Goal: Information Seeking & Learning: Compare options

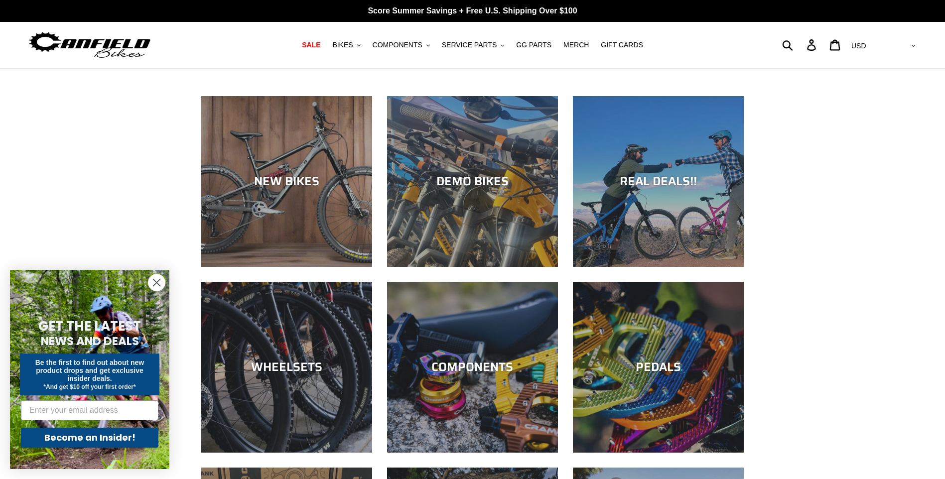
click at [157, 284] on circle "Close dialog" at bounding box center [156, 282] width 16 height 16
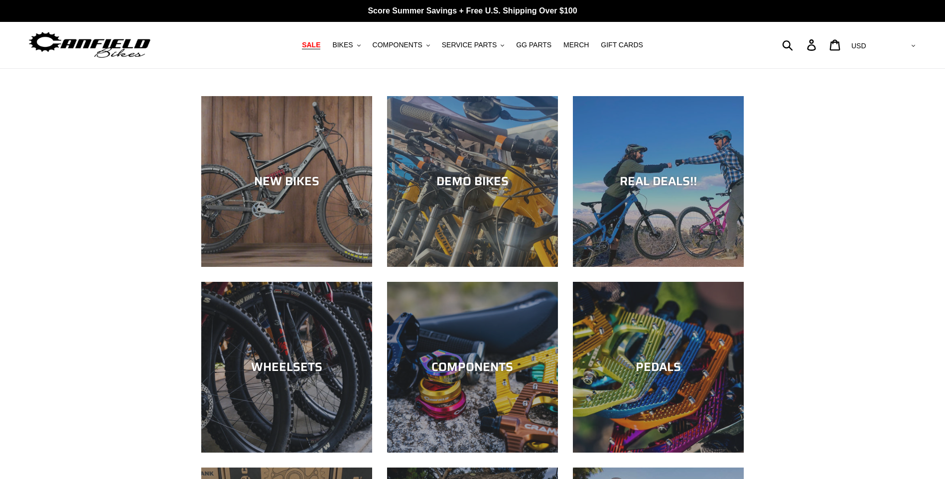
click at [320, 45] on span "SALE" at bounding box center [311, 45] width 18 height 8
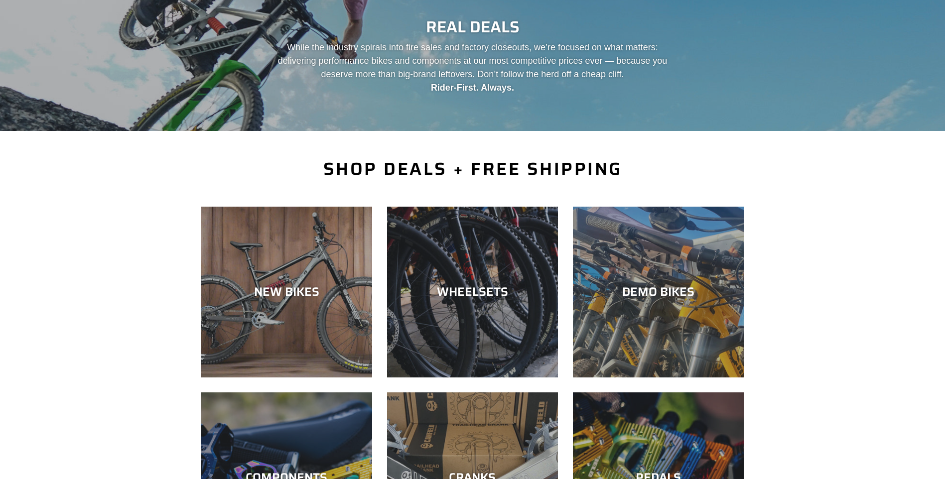
scroll to position [50, 0]
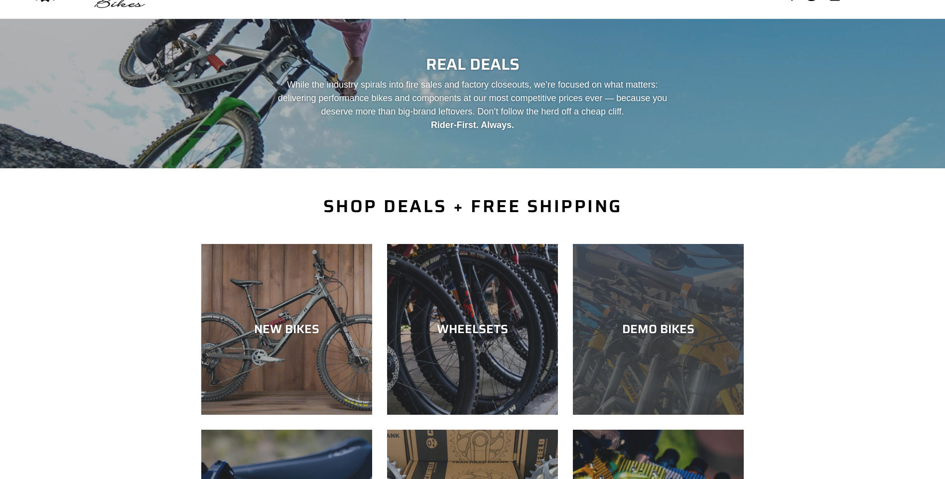
click at [649, 330] on div "DEMO BIKES" at bounding box center [658, 329] width 171 height 14
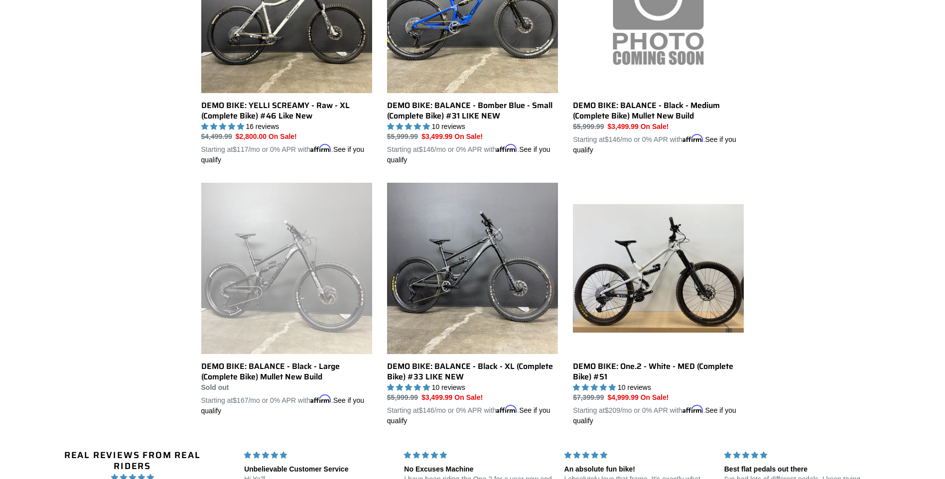
scroll to position [648, 0]
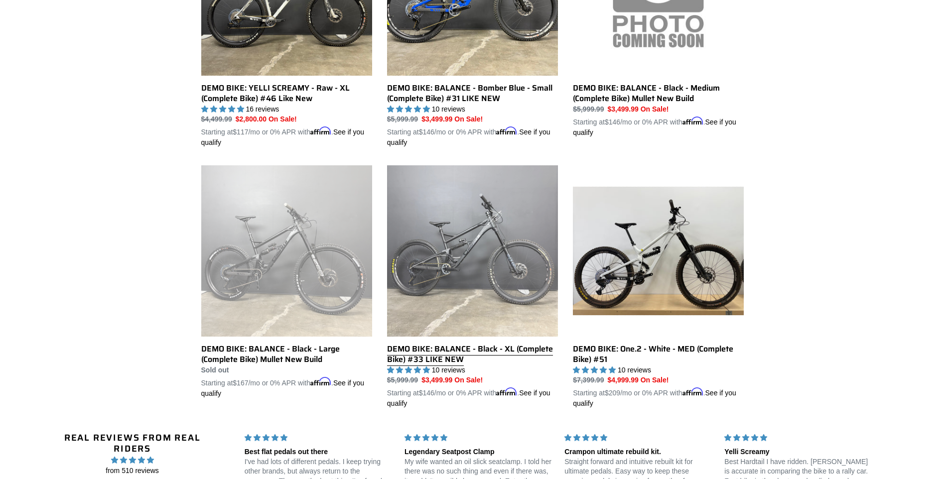
click at [469, 247] on link "DEMO BIKE: BALANCE - Black - XL (Complete Bike) #33 LIKE NEW" at bounding box center [472, 287] width 171 height 244
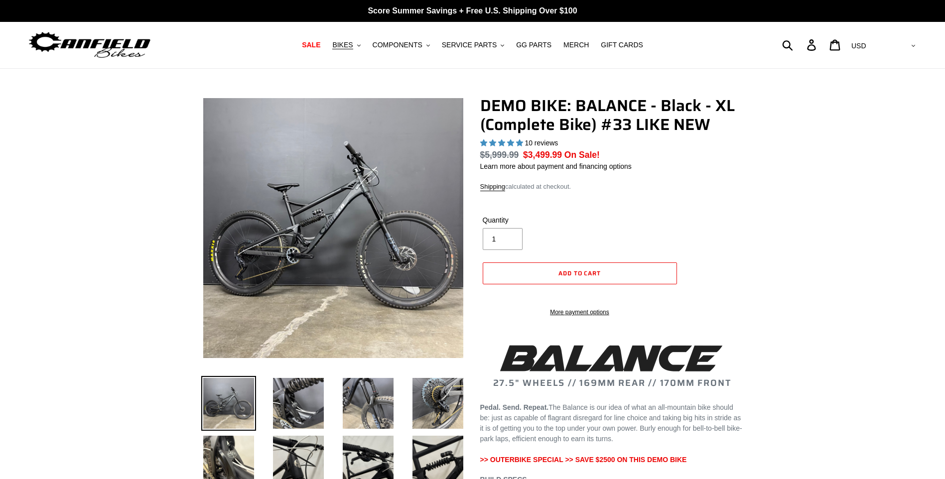
select select "highest-rating"
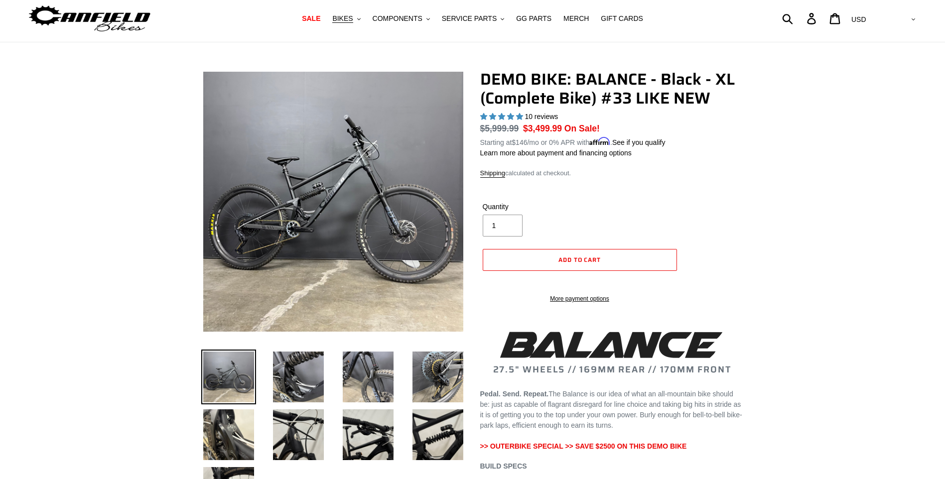
scroll to position [50, 0]
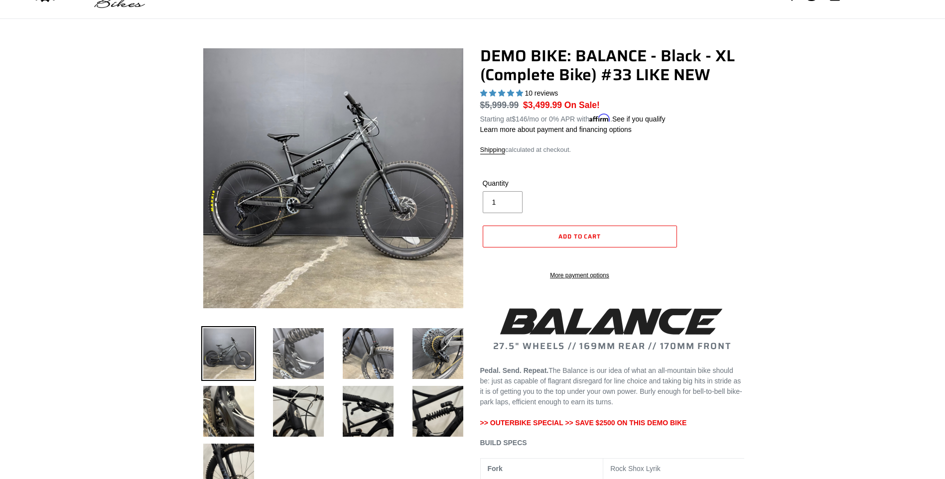
click at [286, 345] on img at bounding box center [298, 353] width 55 height 55
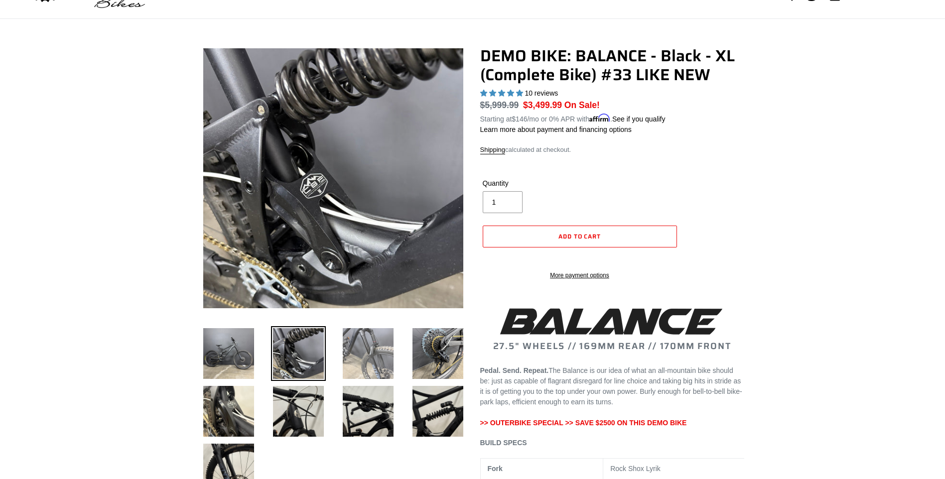
click at [368, 356] on img at bounding box center [368, 353] width 55 height 55
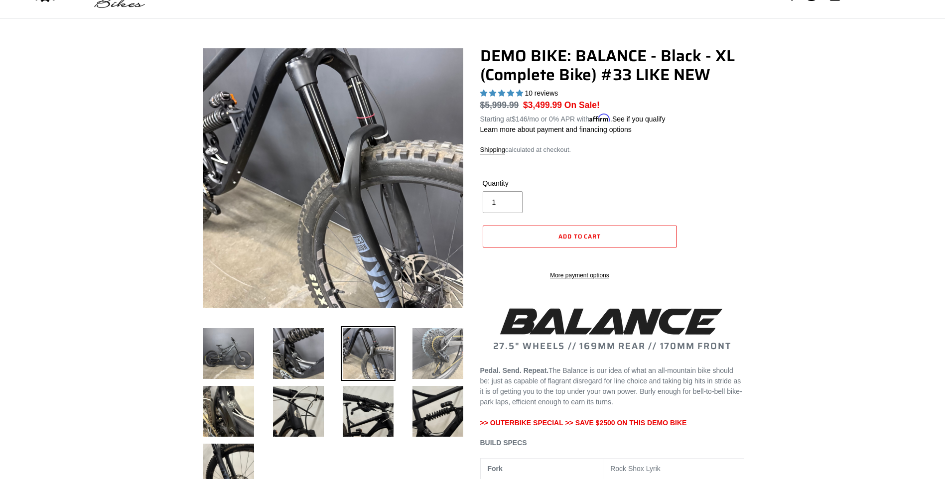
click at [430, 354] on img at bounding box center [437, 353] width 55 height 55
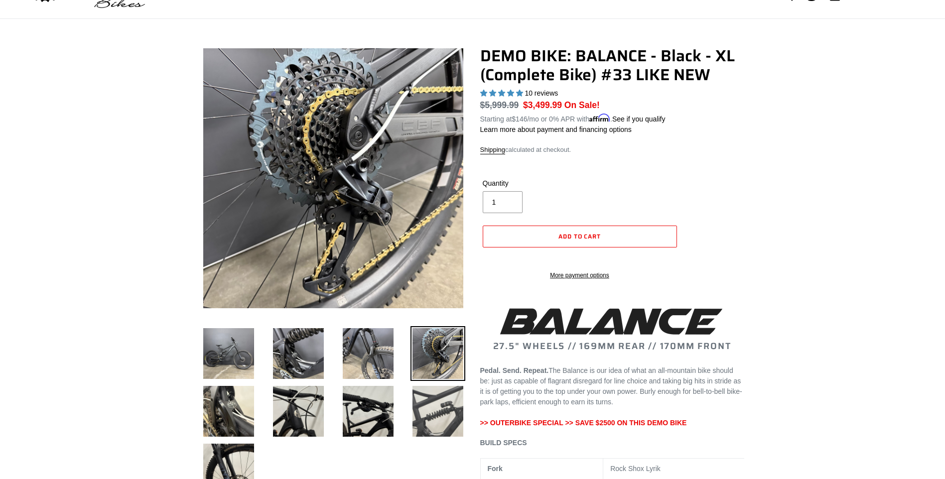
click at [436, 404] on img at bounding box center [437, 411] width 55 height 55
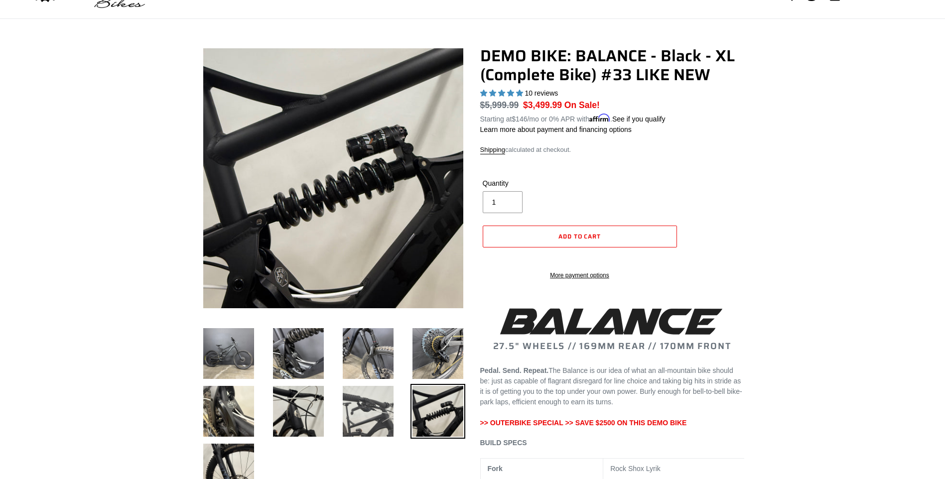
click at [357, 419] on img at bounding box center [368, 411] width 55 height 55
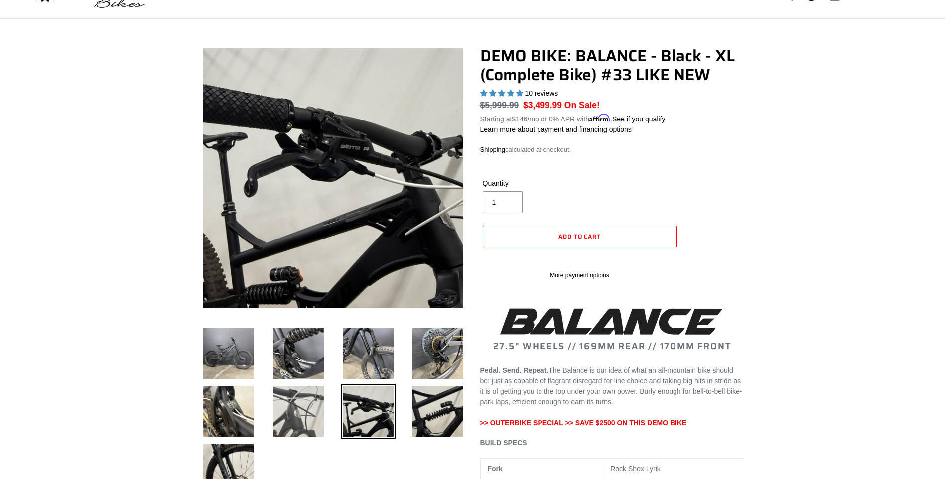
click at [285, 406] on img at bounding box center [298, 411] width 55 height 55
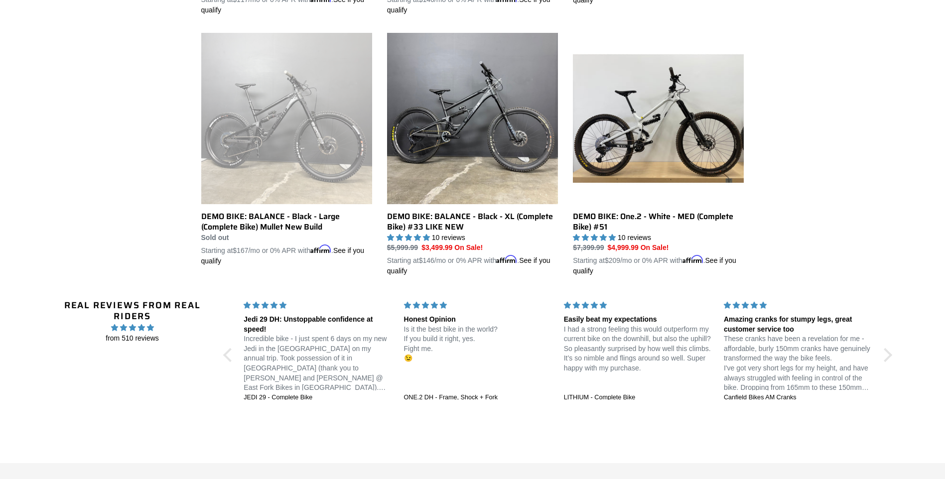
scroll to position [770, 0]
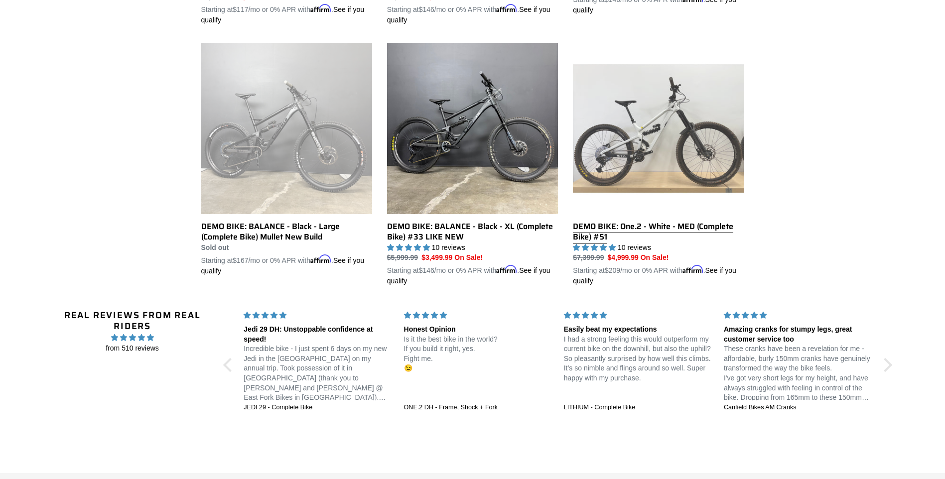
click at [658, 125] on link "DEMO BIKE: One.2 - White - MED (Complete Bike) #51" at bounding box center [658, 165] width 171 height 244
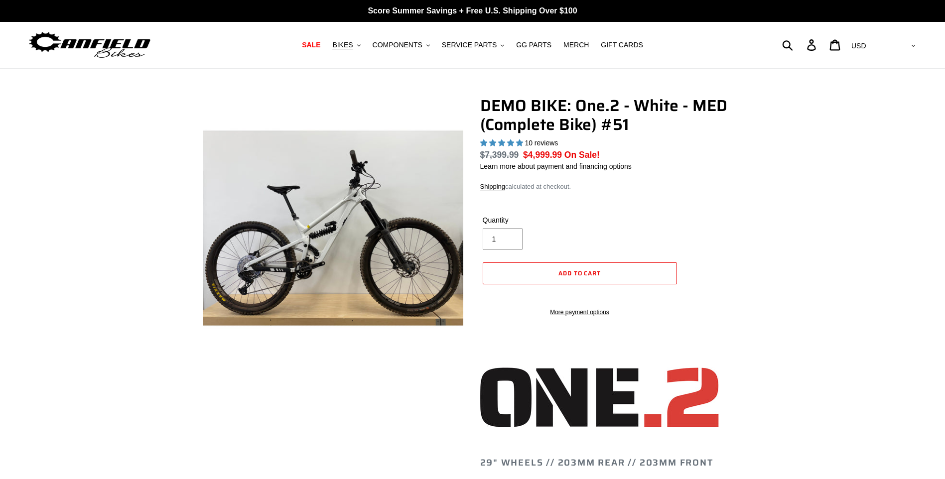
select select "highest-rating"
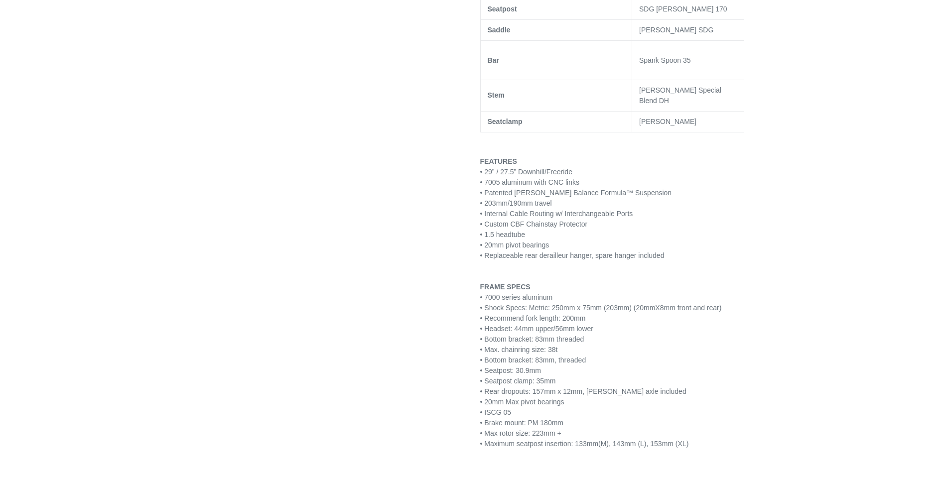
scroll to position [996, 0]
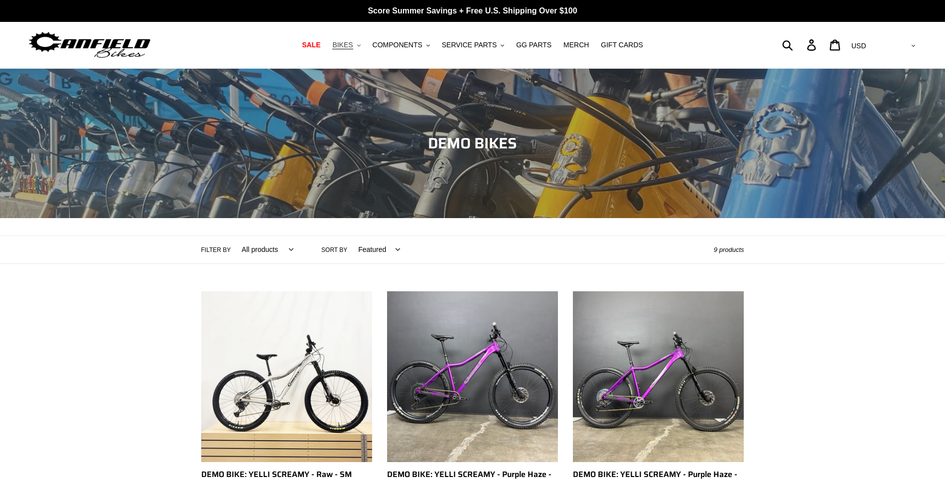
click at [353, 45] on span "BIKES" at bounding box center [342, 45] width 20 height 8
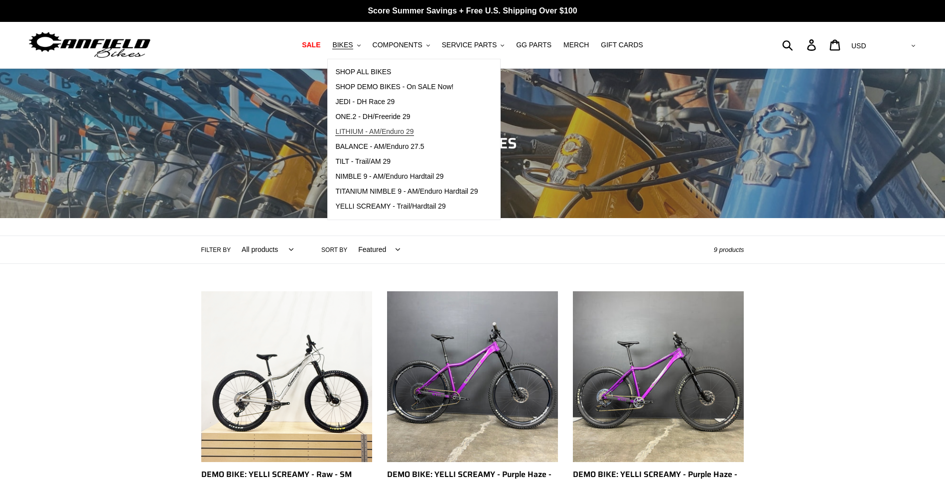
click at [371, 133] on span "LITHIUM - AM/Enduro 29" at bounding box center [374, 132] width 78 height 8
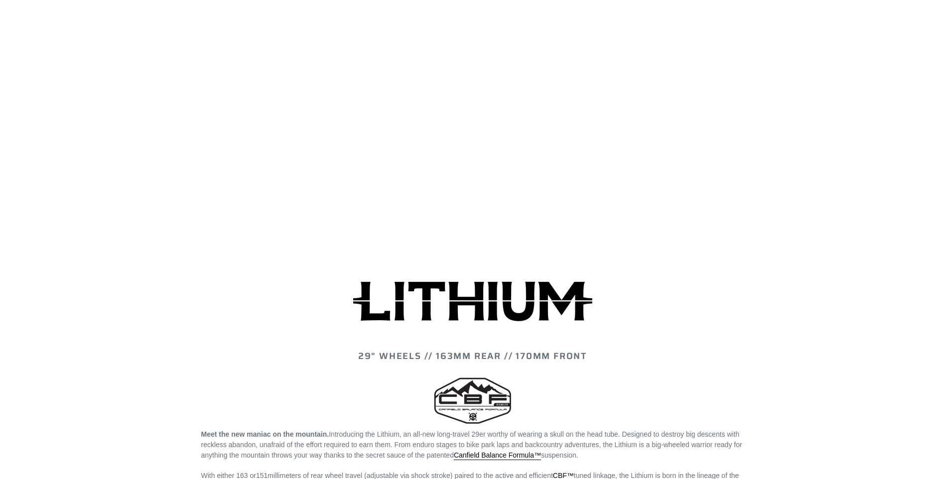
scroll to position [598, 0]
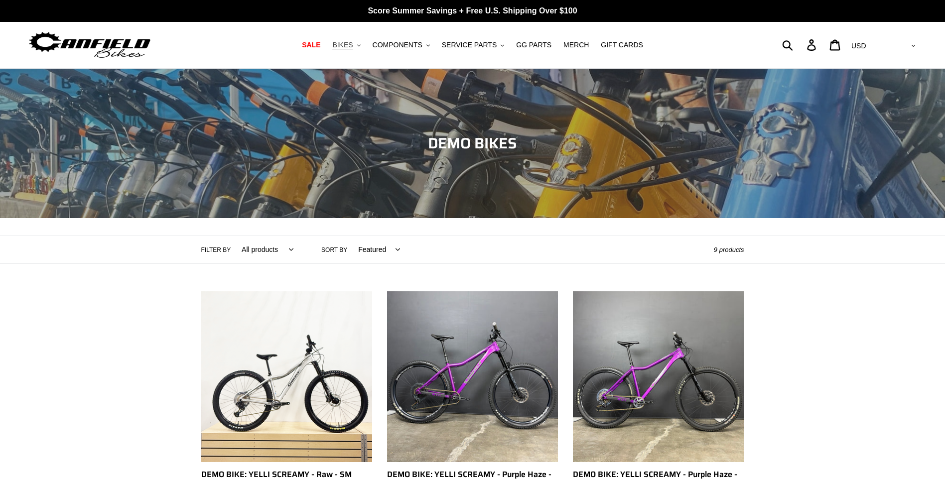
click at [353, 48] on span "BIKES" at bounding box center [342, 45] width 20 height 8
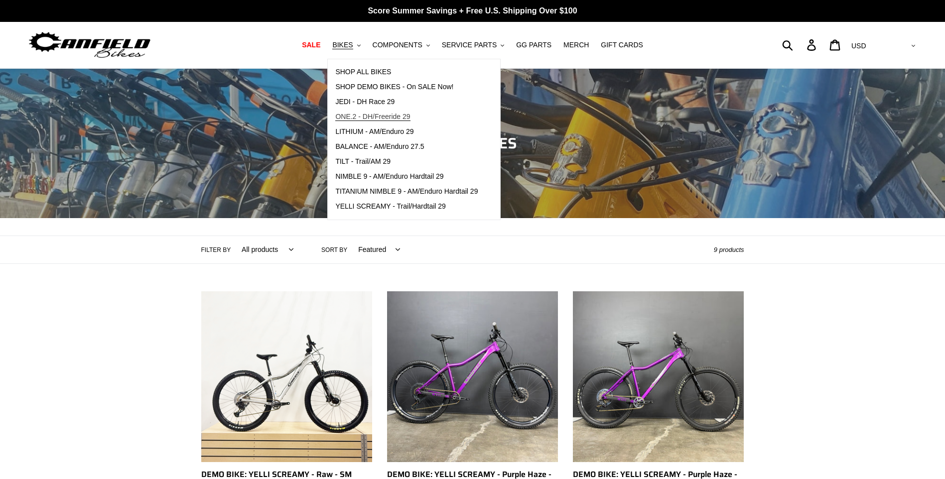
click at [368, 118] on span "ONE.2 - DH/Freeride 29" at bounding box center [372, 117] width 75 height 8
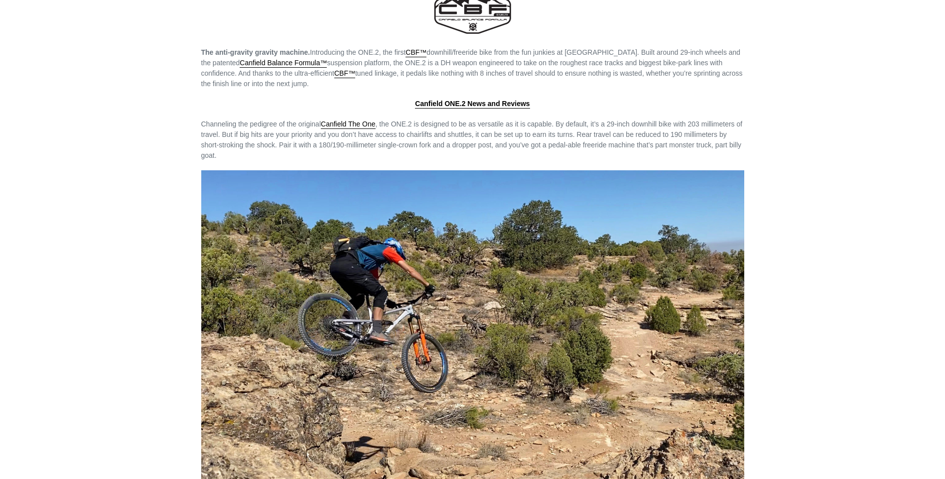
scroll to position [1295, 0]
